Goal: Register for event/course

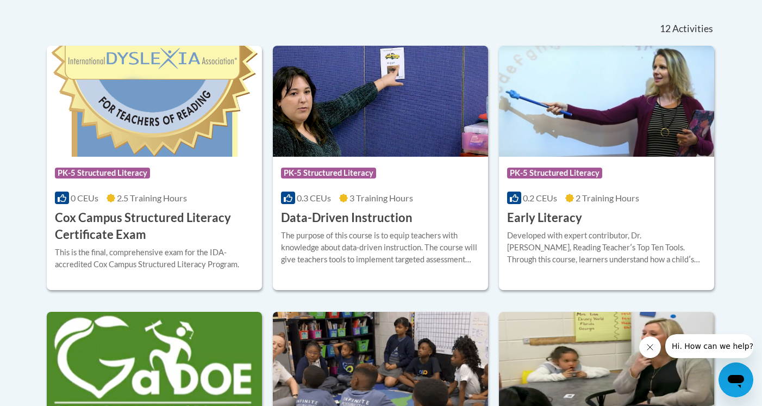
scroll to position [456, 0]
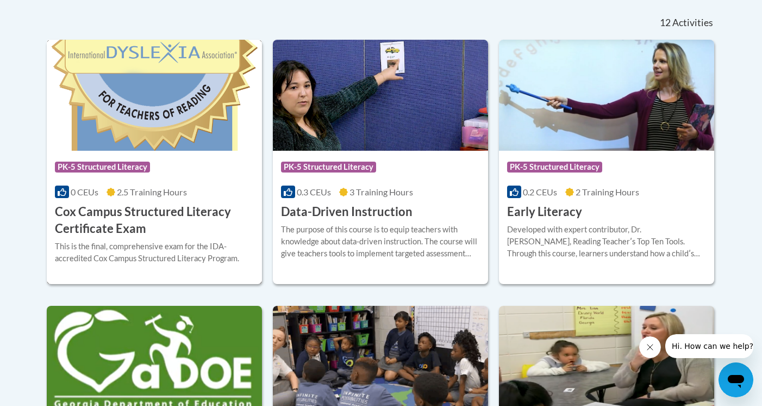
click at [101, 213] on h3 "Cox Campus Structured Literacy Certificate Exam" at bounding box center [154, 220] width 199 height 34
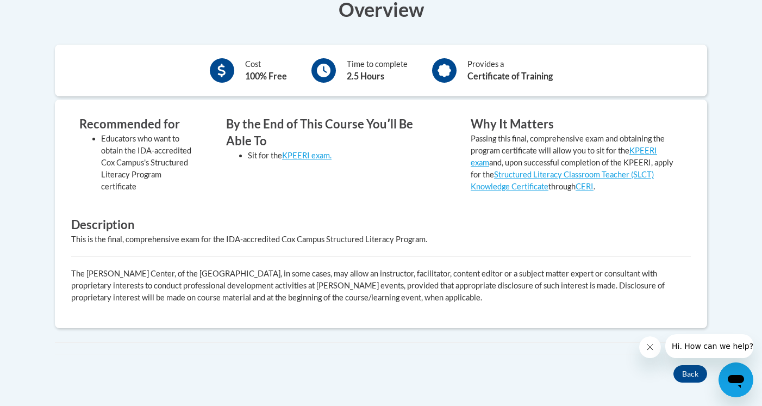
scroll to position [364, 0]
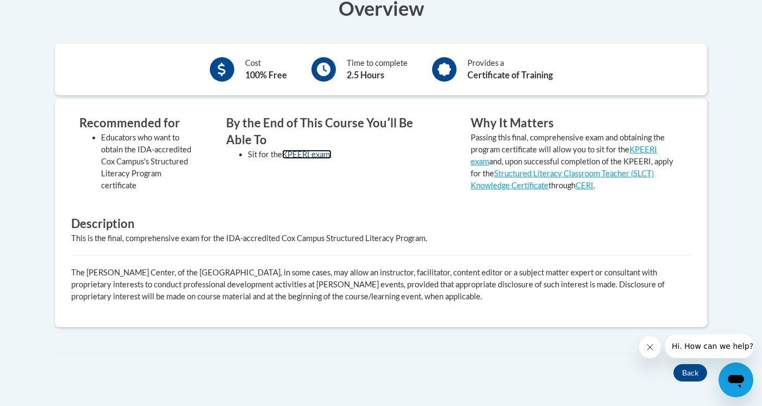
click at [317, 154] on link "KPEERI exam." at bounding box center [306, 154] width 49 height 9
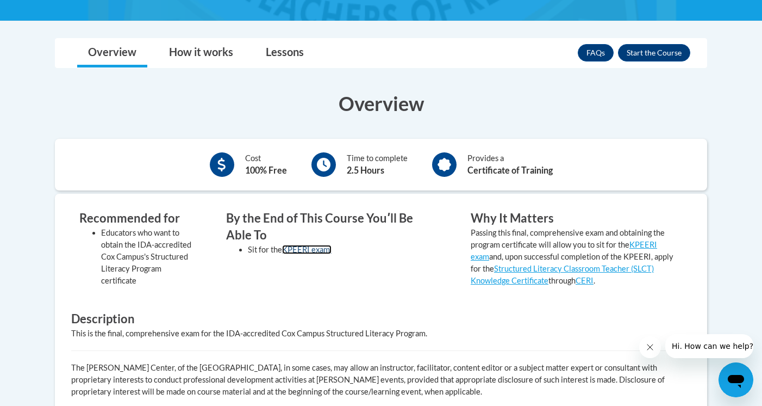
scroll to position [270, 0]
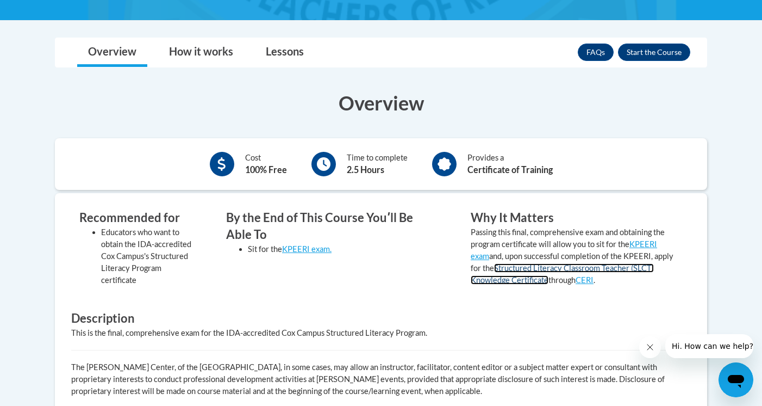
click at [504, 271] on link "Structured Literacy Classroom Teacher (SLCT) Knowledge Certificate" at bounding box center [562, 273] width 183 height 21
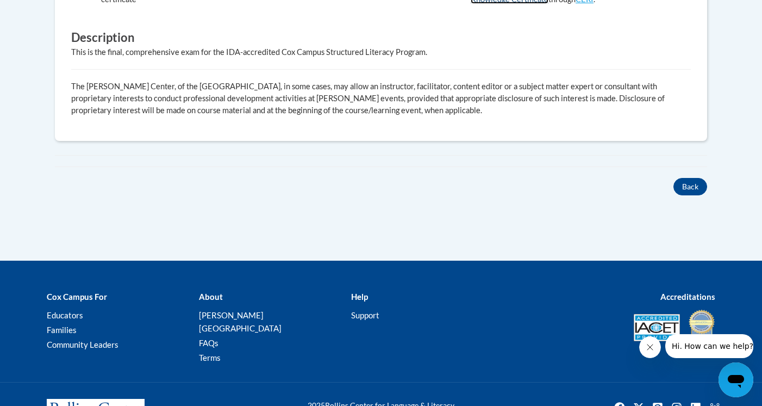
scroll to position [584, 0]
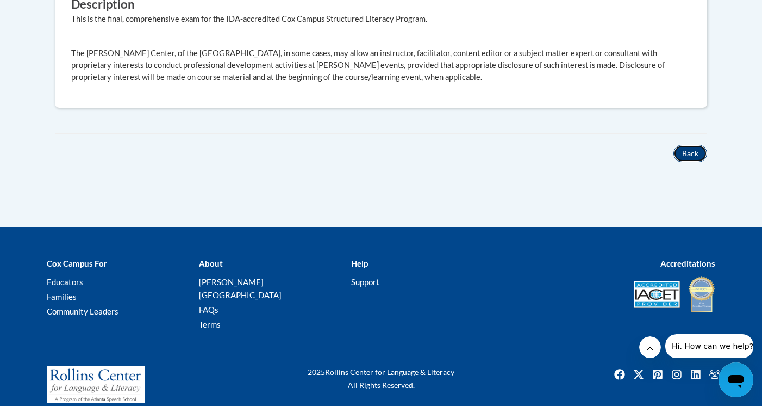
click at [686, 160] on button "Back" at bounding box center [691, 153] width 34 height 17
